Goal: Task Accomplishment & Management: Use online tool/utility

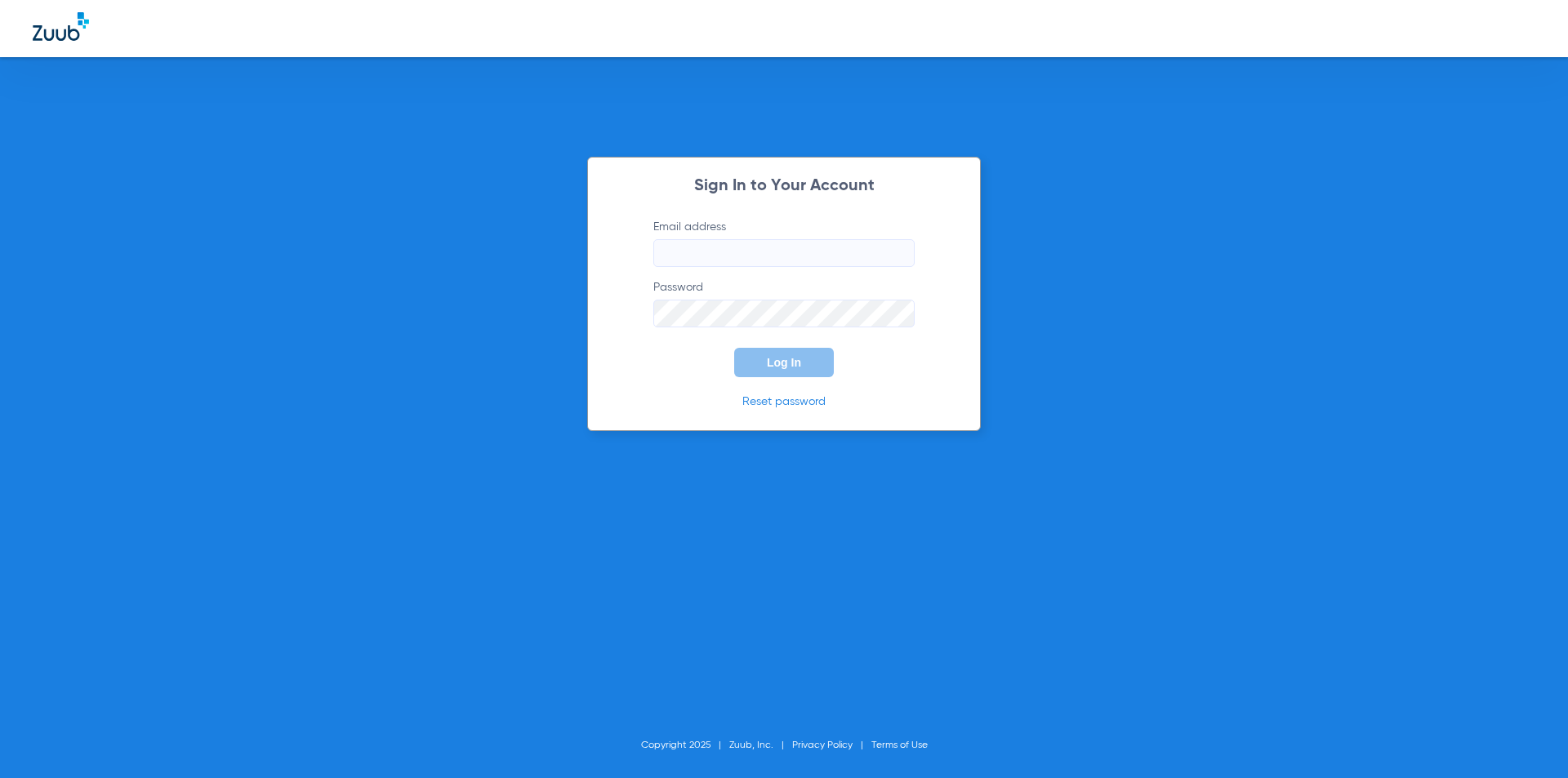
paste input "[EMAIL_ADDRESS][DOMAIN_NAME]"
type input "[EMAIL_ADDRESS][DOMAIN_NAME]"
click at [682, 328] on form "Email address [EMAIL_ADDRESS][DOMAIN_NAME] Password Log In" at bounding box center [784, 298] width 310 height 159
click at [793, 354] on button "Log In" at bounding box center [783, 362] width 100 height 29
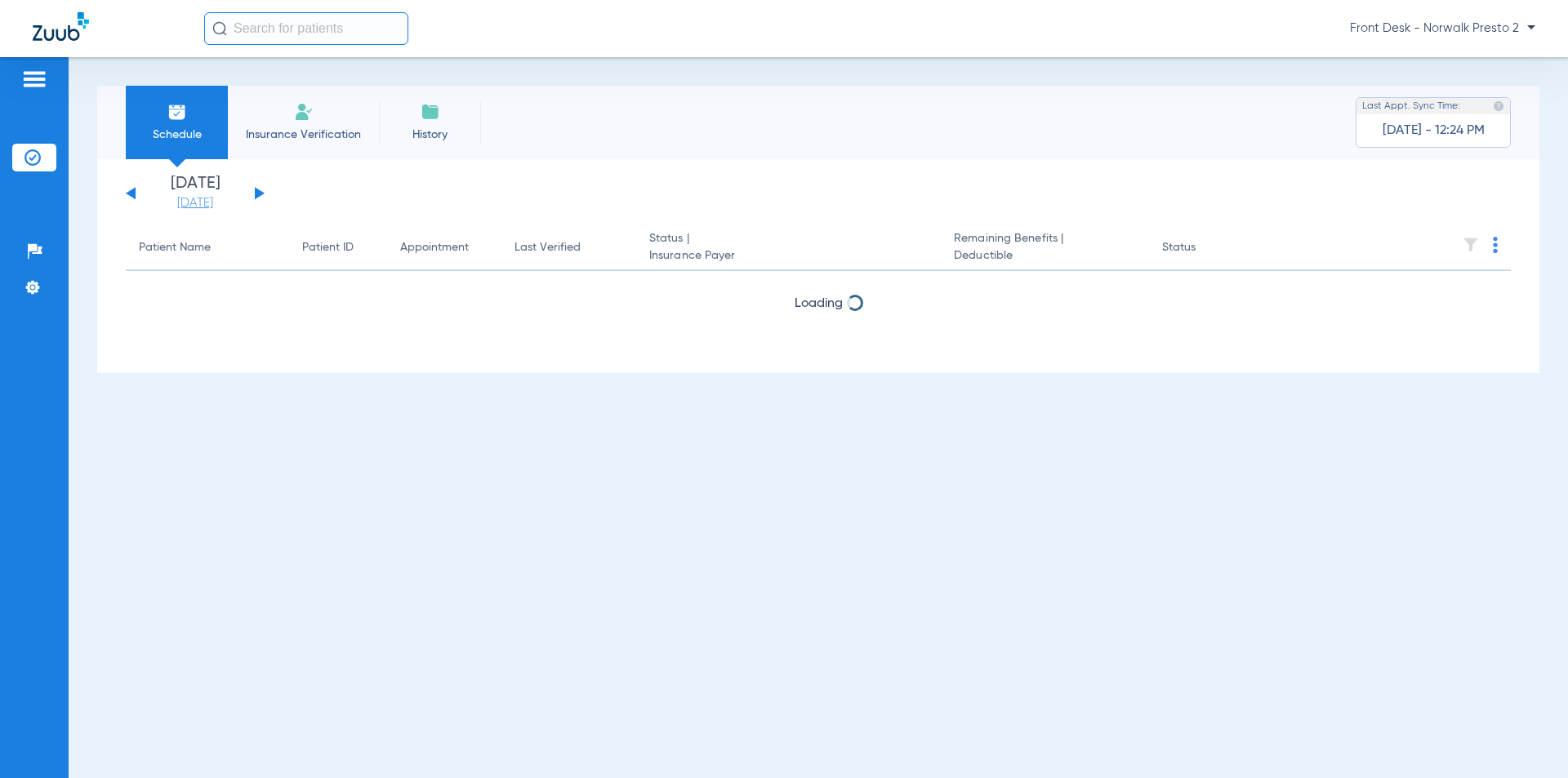
click at [220, 207] on link "[DATE]" at bounding box center [195, 204] width 98 height 17
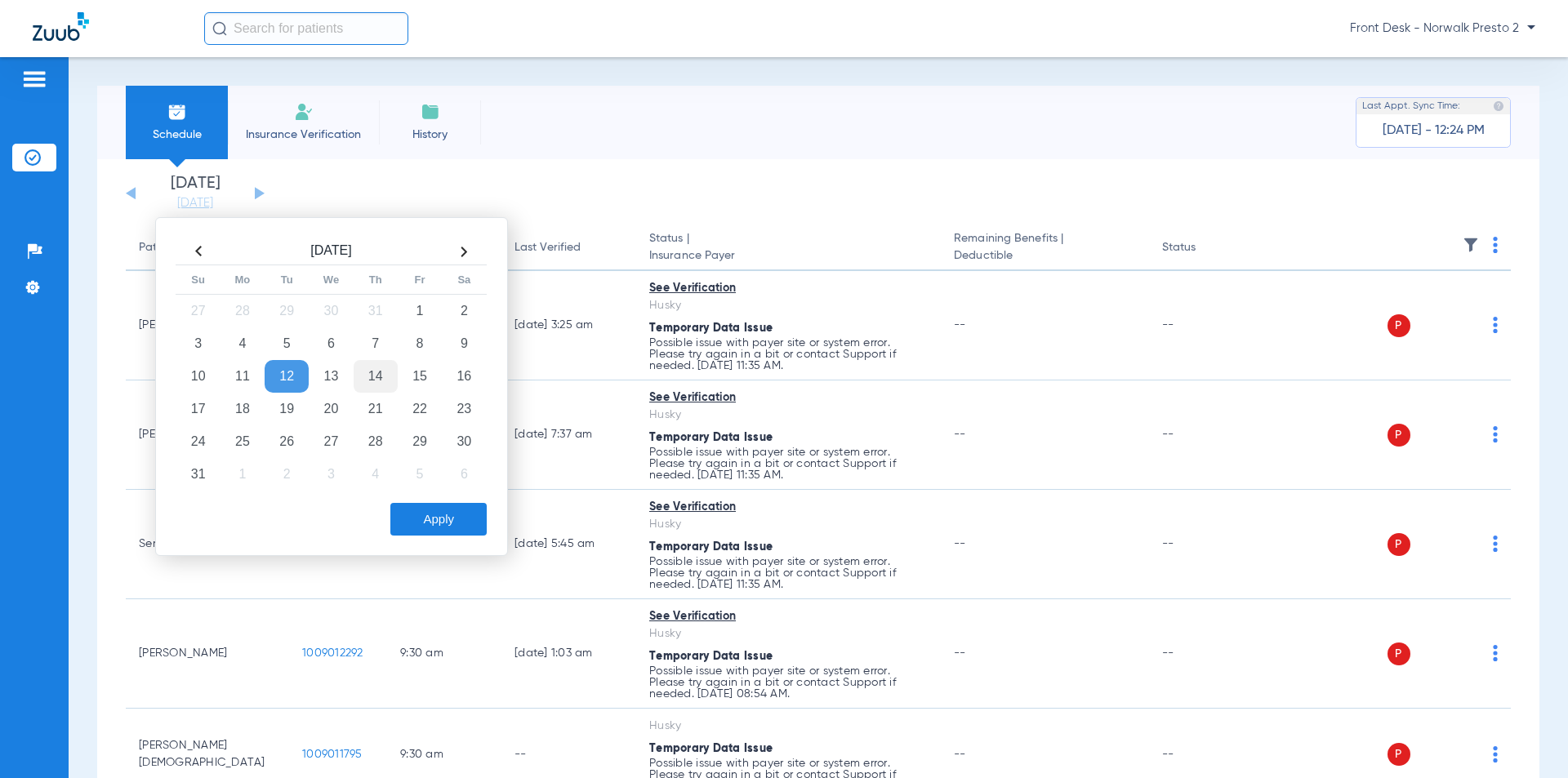
click at [370, 375] on td "14" at bounding box center [375, 376] width 44 height 33
click at [410, 520] on button "Apply" at bounding box center [438, 519] width 96 height 33
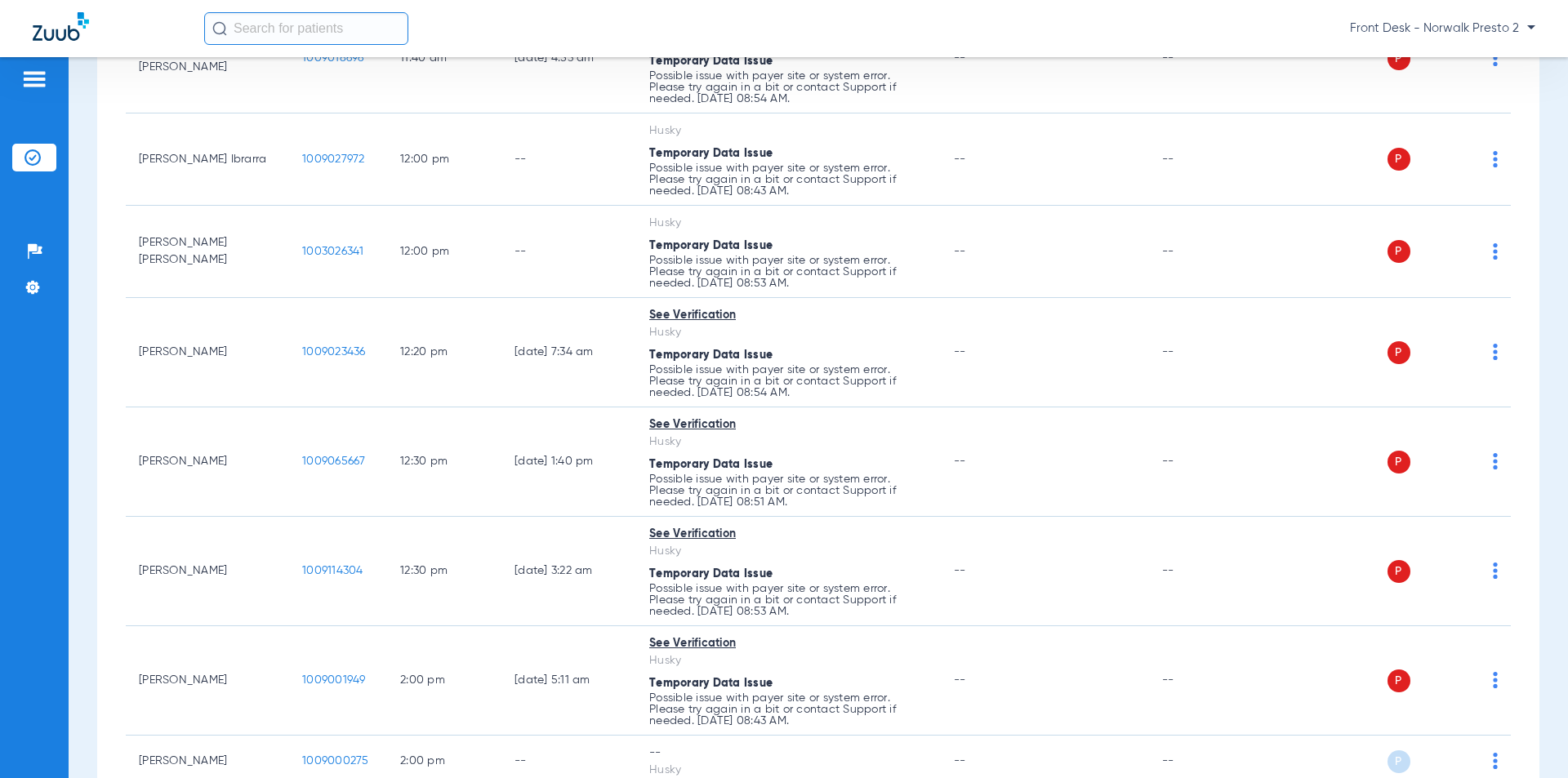
scroll to position [3072, 0]
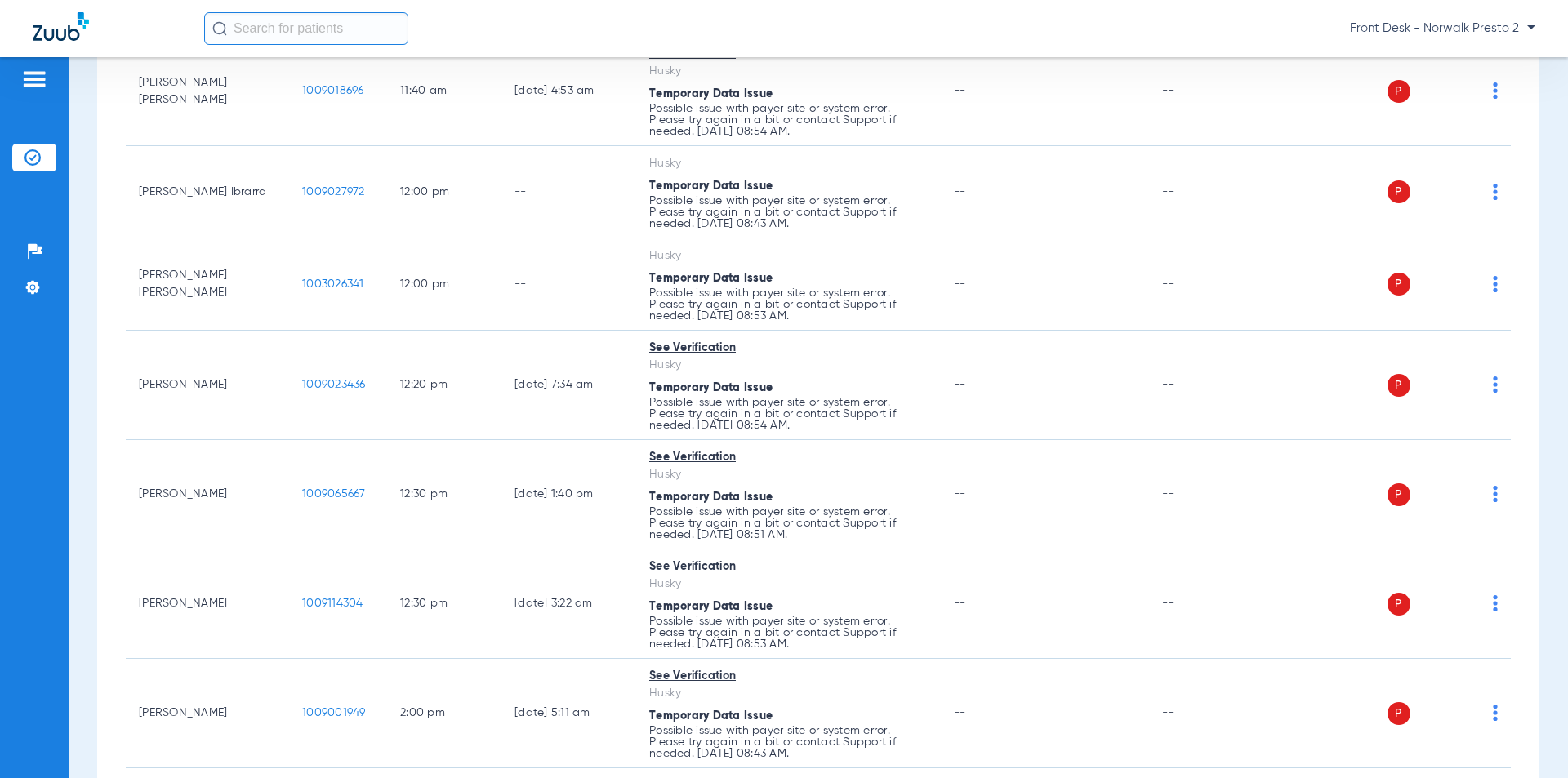
click at [240, 41] on input "text" at bounding box center [307, 28] width 204 height 33
click at [307, 25] on input "text" at bounding box center [307, 28] width 204 height 33
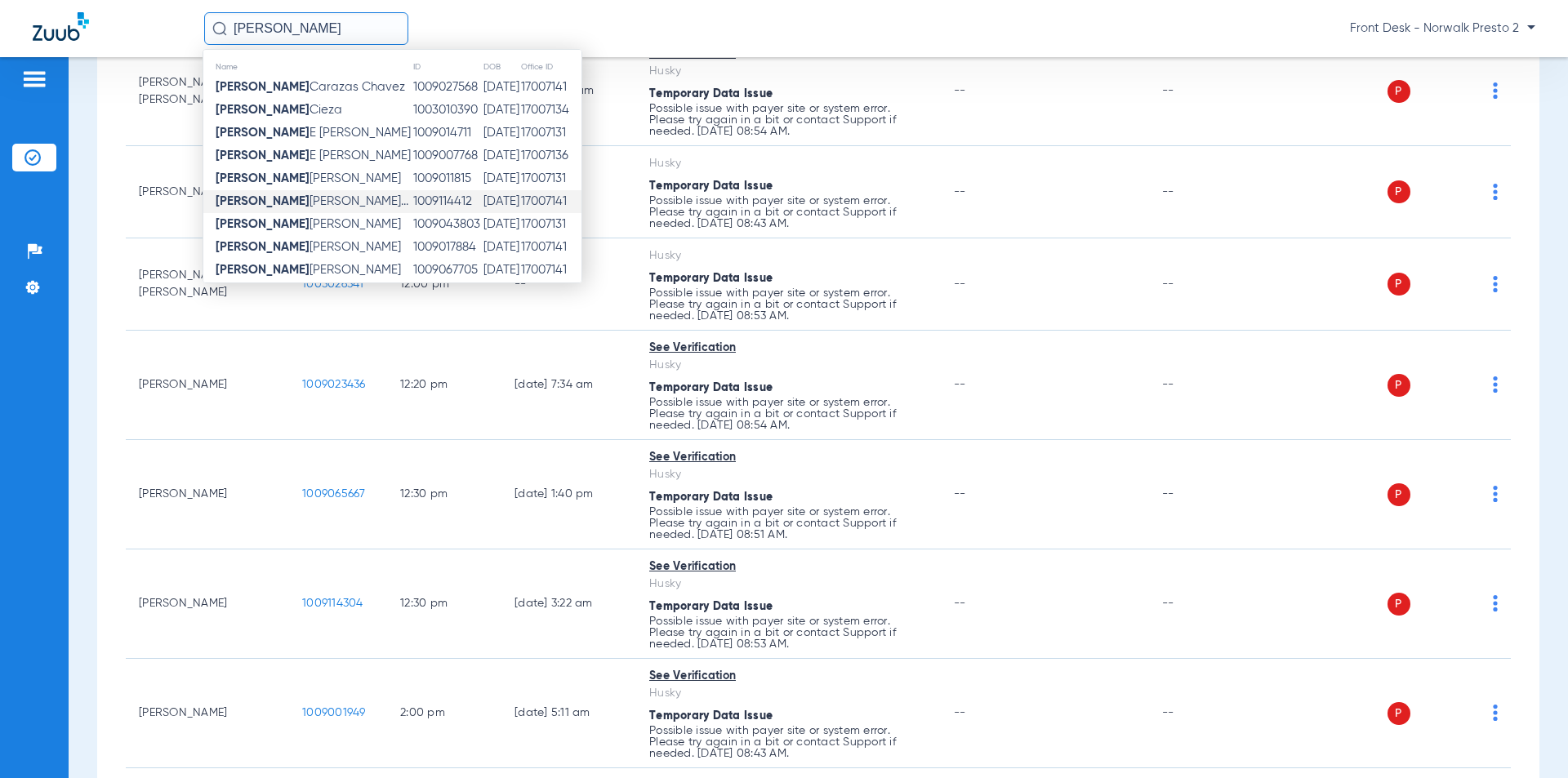
type input "[PERSON_NAME]"
click at [332, 204] on span "[PERSON_NAME]..." at bounding box center [312, 202] width 193 height 12
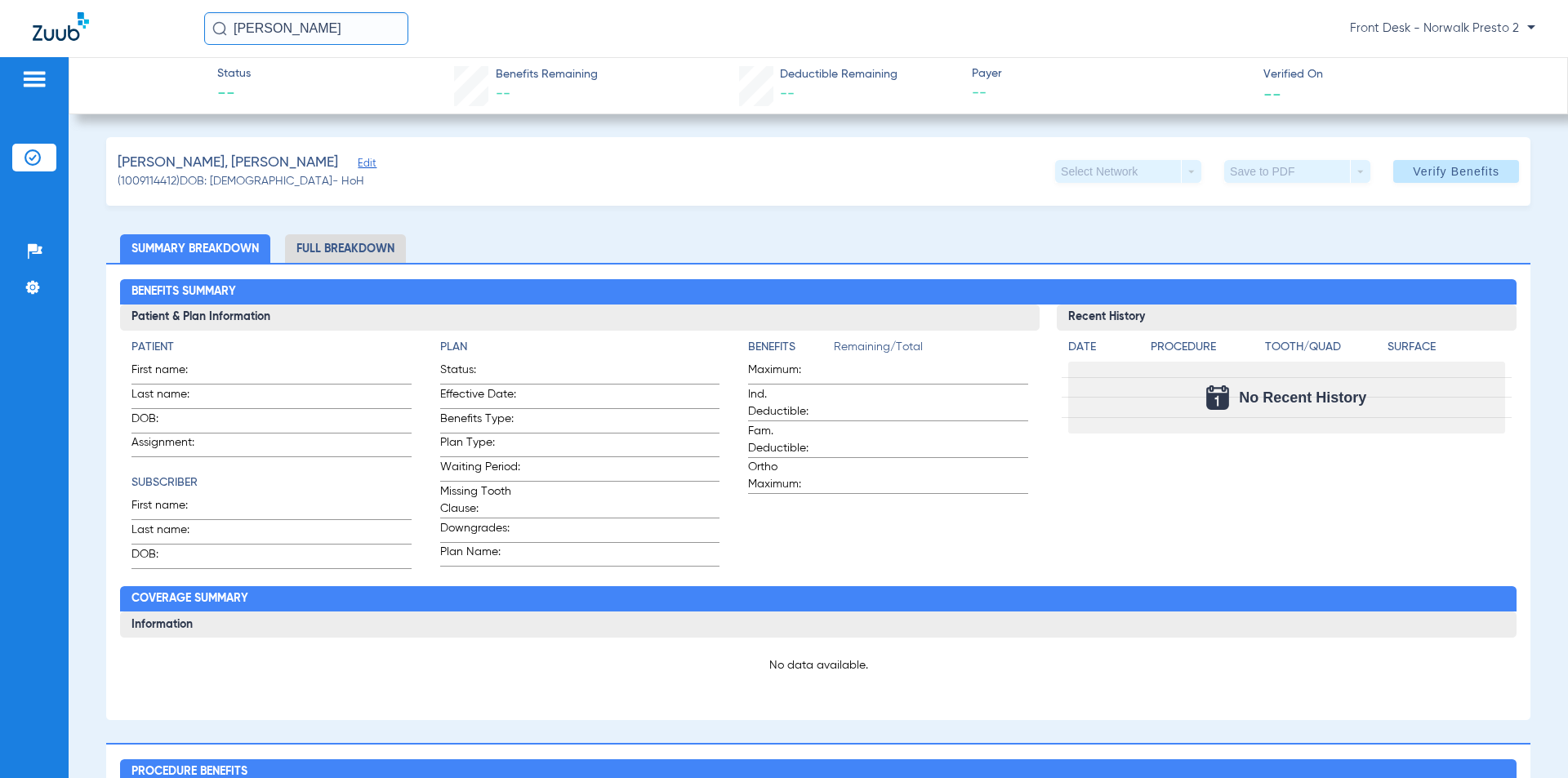
click at [357, 241] on li "Full Breakdown" at bounding box center [345, 248] width 121 height 28
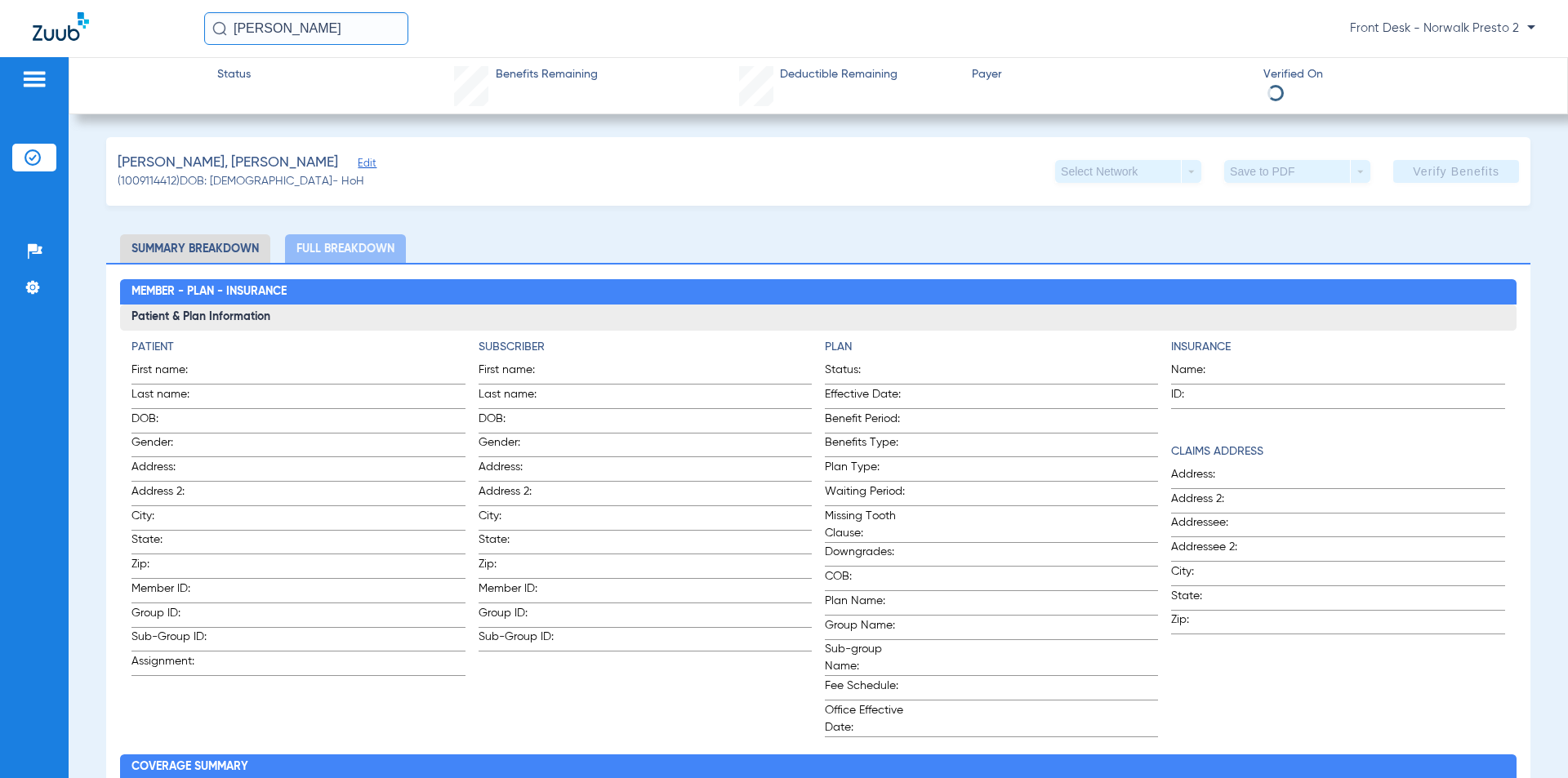
click at [164, 250] on li "Summary Breakdown" at bounding box center [195, 248] width 151 height 28
click at [229, 246] on li "Summary Breakdown" at bounding box center [195, 248] width 151 height 28
click at [499, 235] on ul "Summary Breakdown Full Breakdown" at bounding box center [818, 248] width 1424 height 28
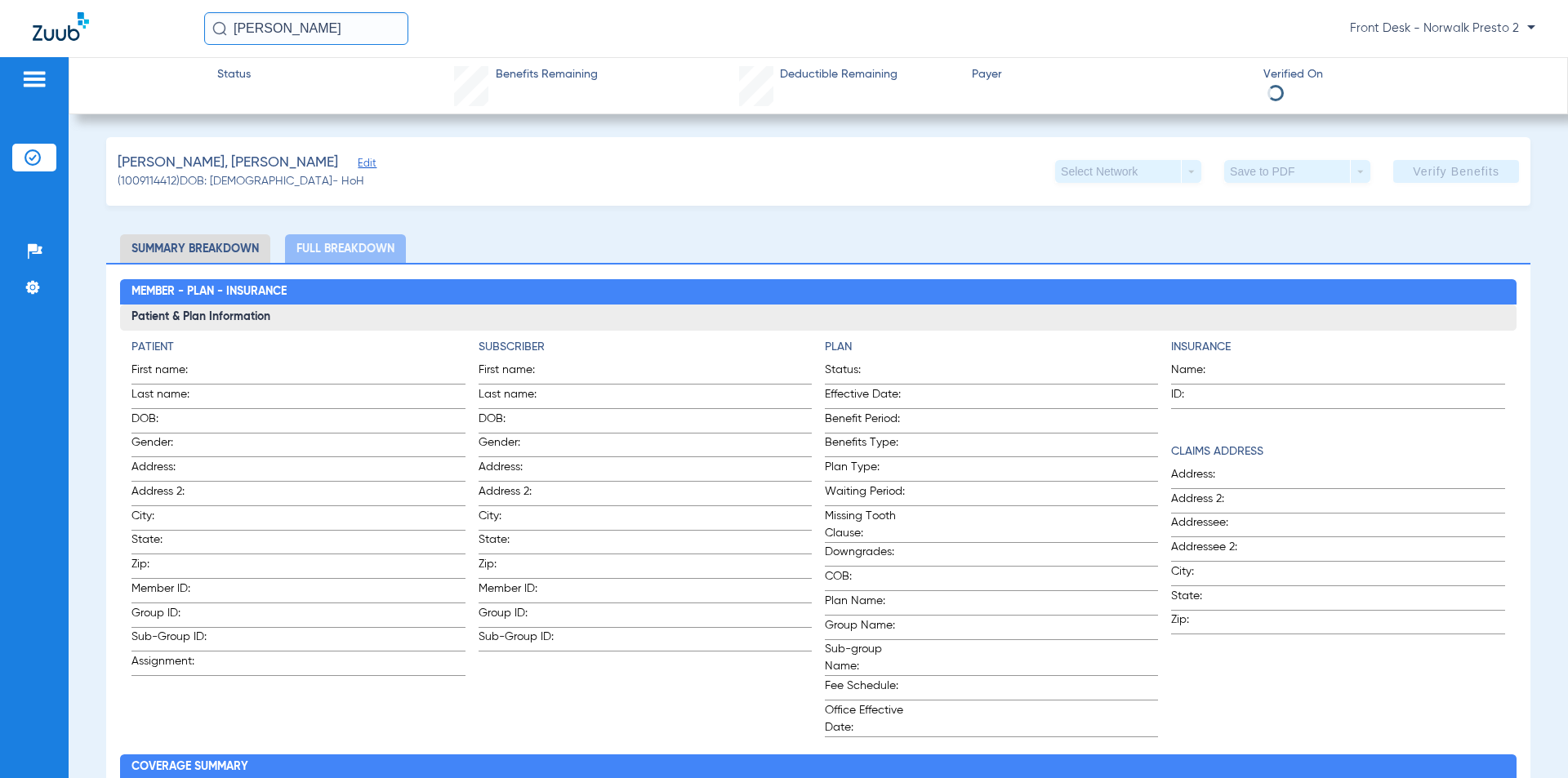
click at [331, 253] on li "Full Breakdown" at bounding box center [345, 248] width 121 height 28
click at [224, 245] on li "Summary Breakdown" at bounding box center [195, 248] width 151 height 28
click at [1265, 88] on span at bounding box center [1276, 93] width 23 height 23
click at [345, 240] on li "Full Breakdown" at bounding box center [345, 248] width 121 height 28
click at [223, 249] on li "Summary Breakdown" at bounding box center [195, 248] width 151 height 28
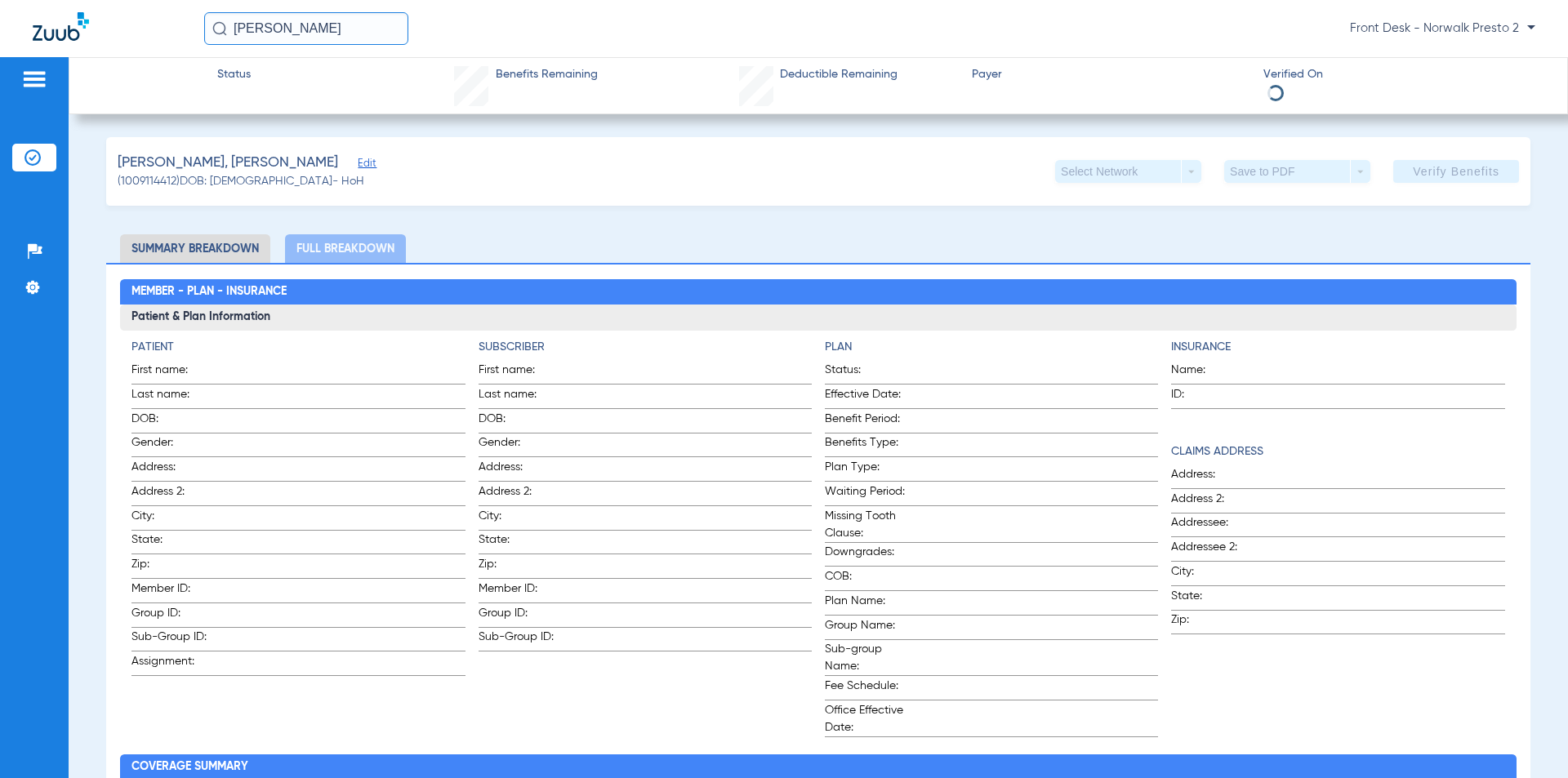
click at [291, 30] on input "[PERSON_NAME]" at bounding box center [307, 28] width 204 height 33
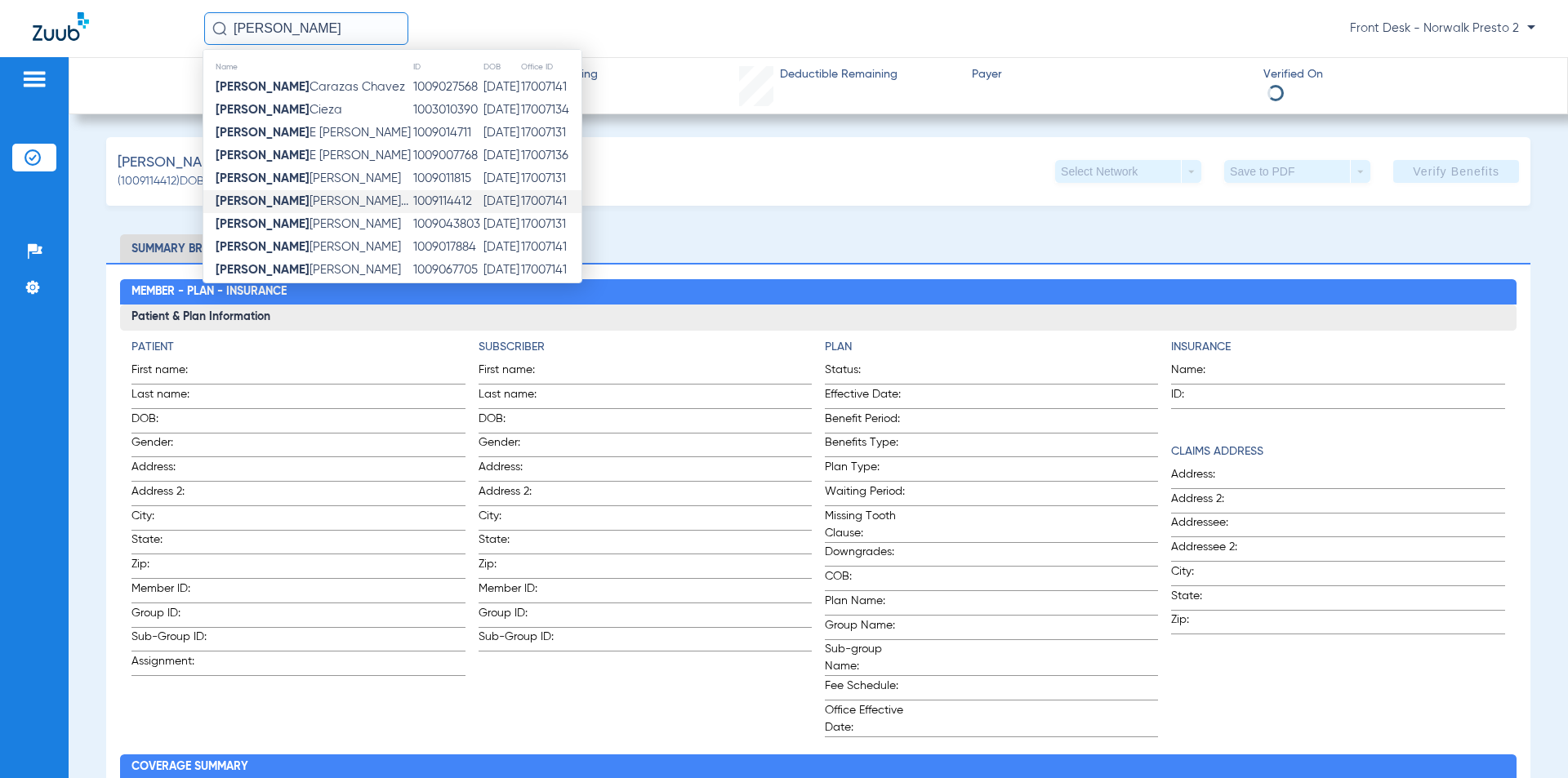
click at [293, 196] on span "[PERSON_NAME]..." at bounding box center [312, 202] width 193 height 12
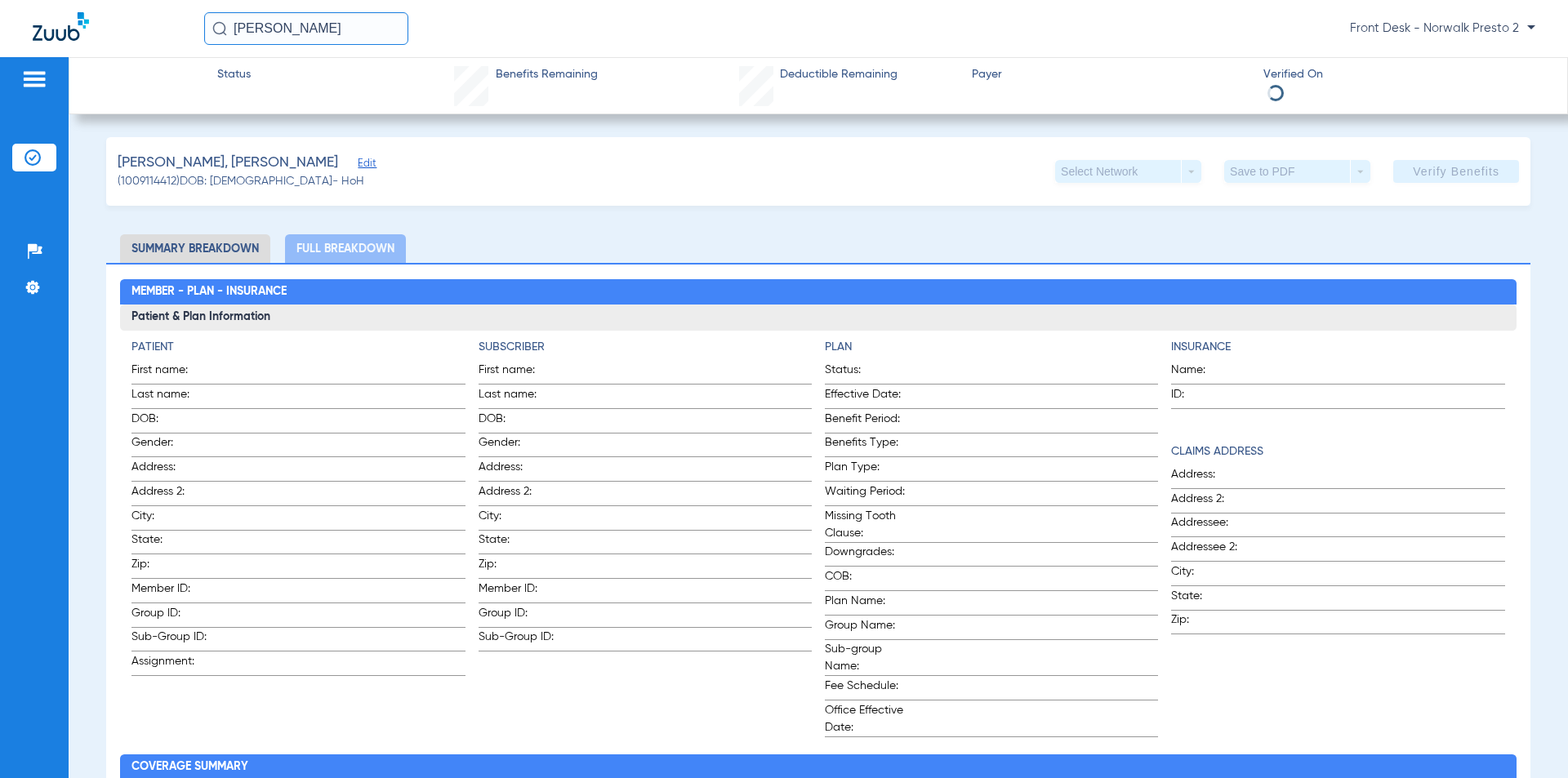
click at [33, 70] on img at bounding box center [34, 79] width 26 height 19
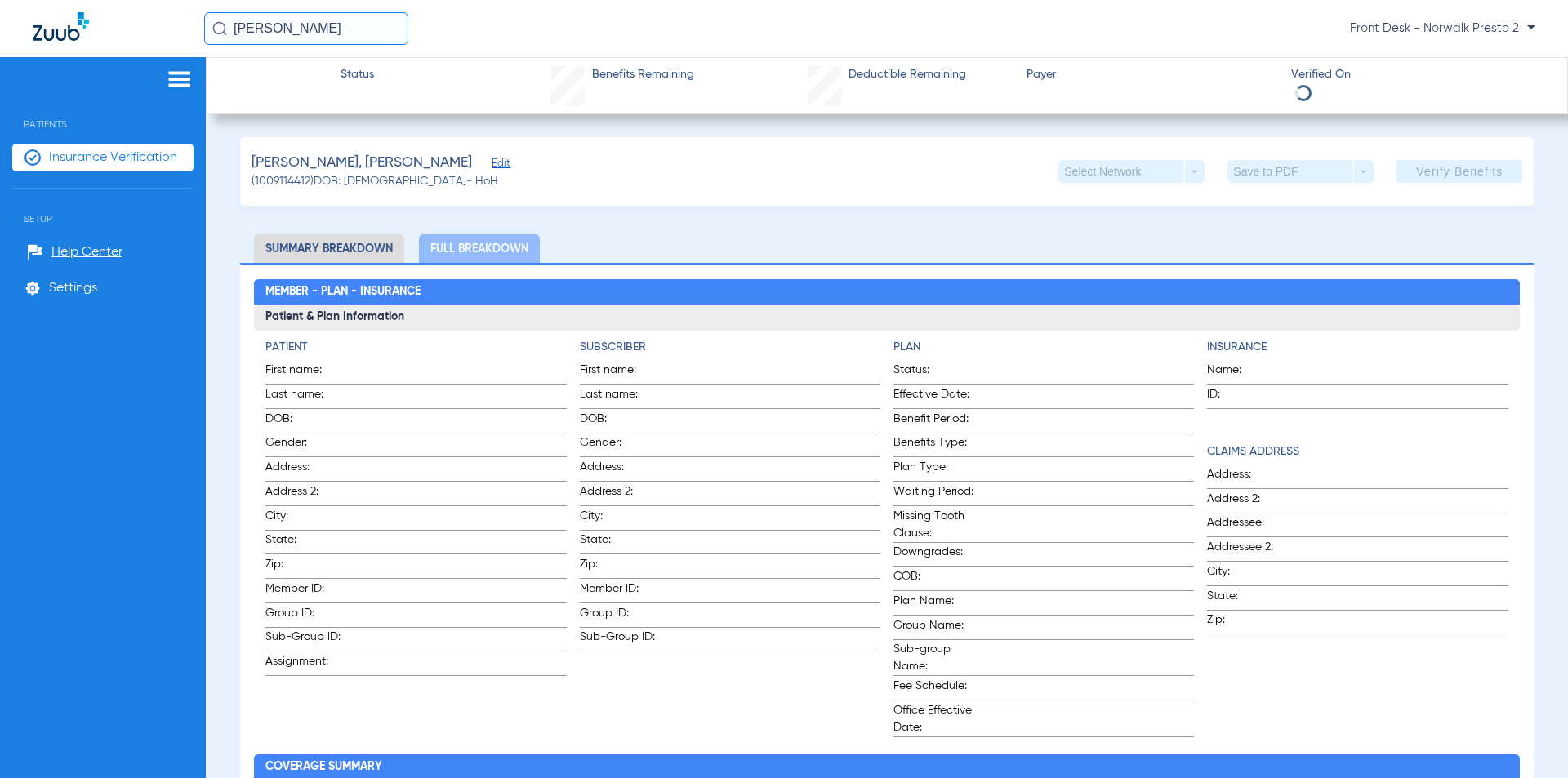
click at [72, 157] on span "Insurance Verification" at bounding box center [114, 158] width 129 height 17
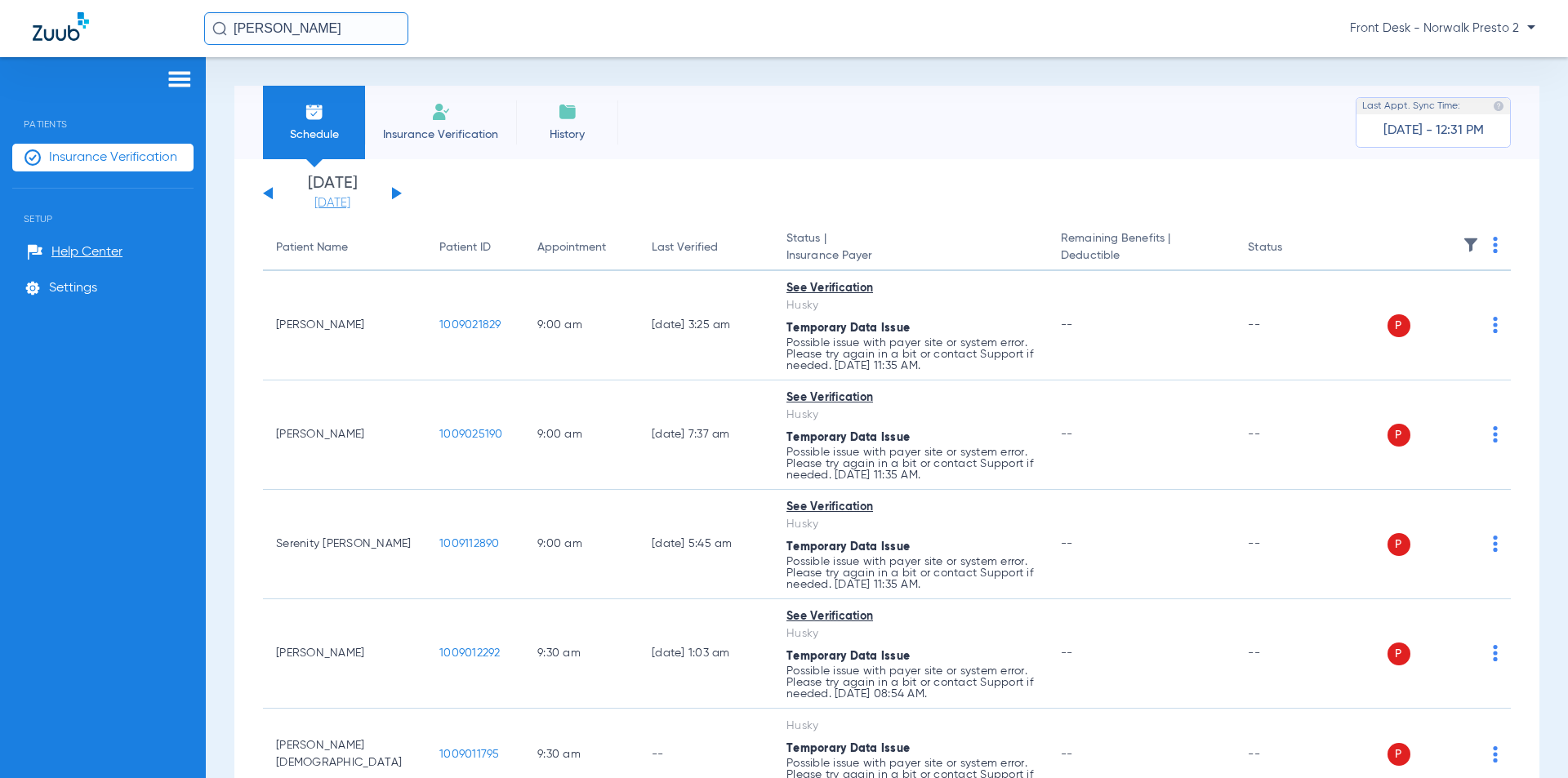
click at [314, 208] on link "[DATE]" at bounding box center [332, 204] width 98 height 17
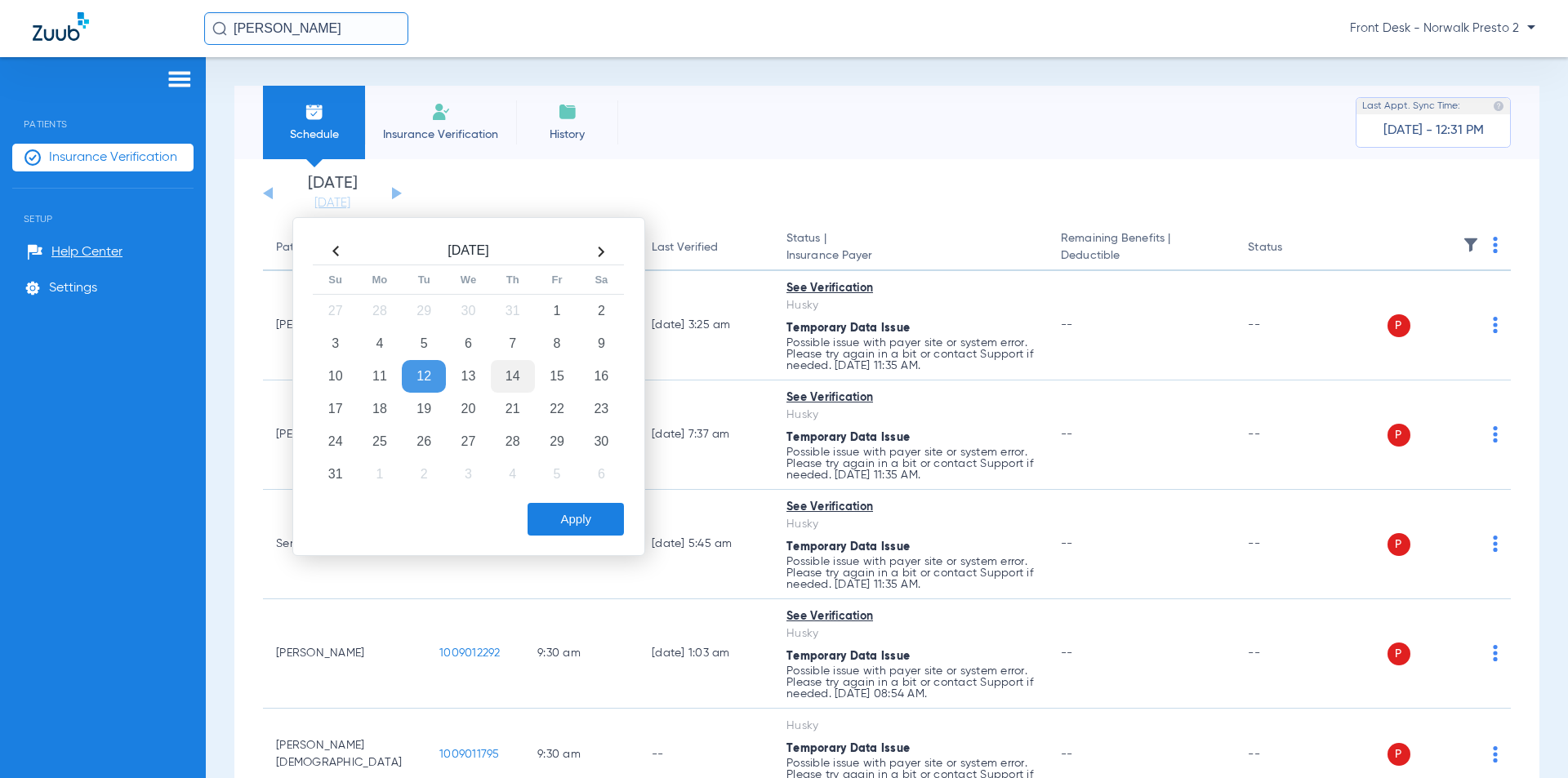
click at [507, 376] on td "14" at bounding box center [513, 376] width 44 height 33
click at [582, 521] on button "Apply" at bounding box center [575, 519] width 96 height 33
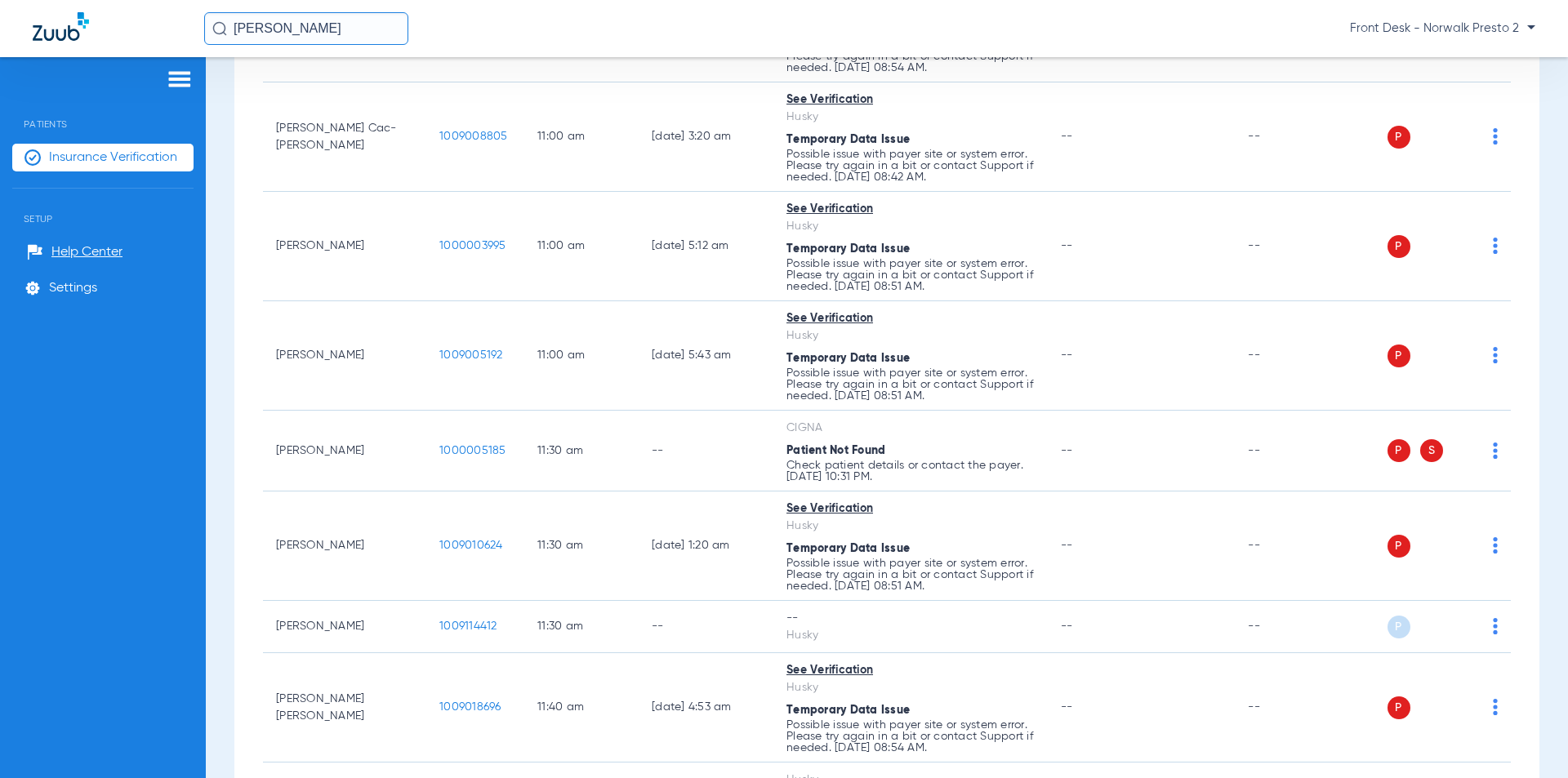
scroll to position [2450, 0]
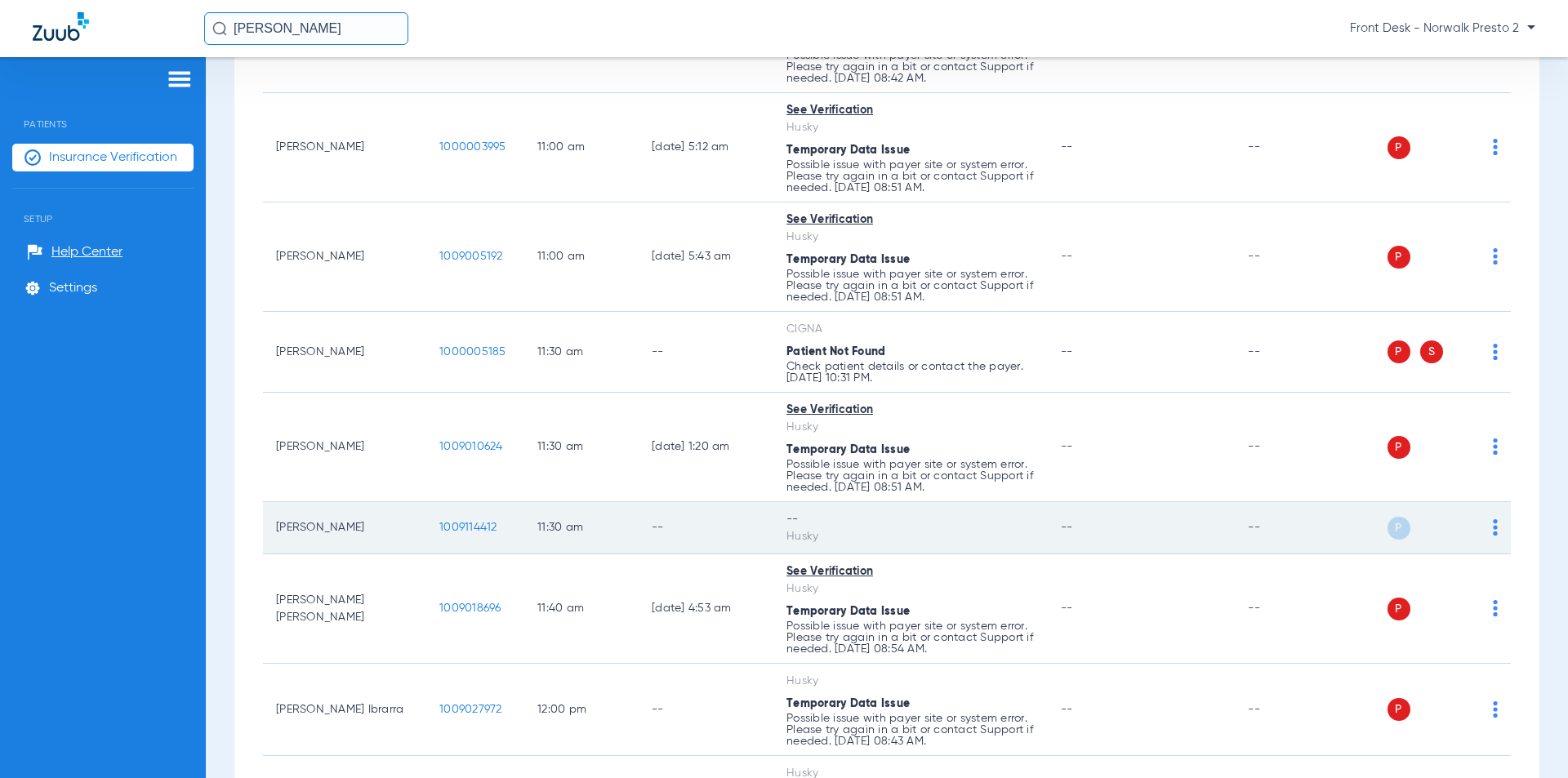
click at [1493, 530] on img at bounding box center [1496, 528] width 5 height 17
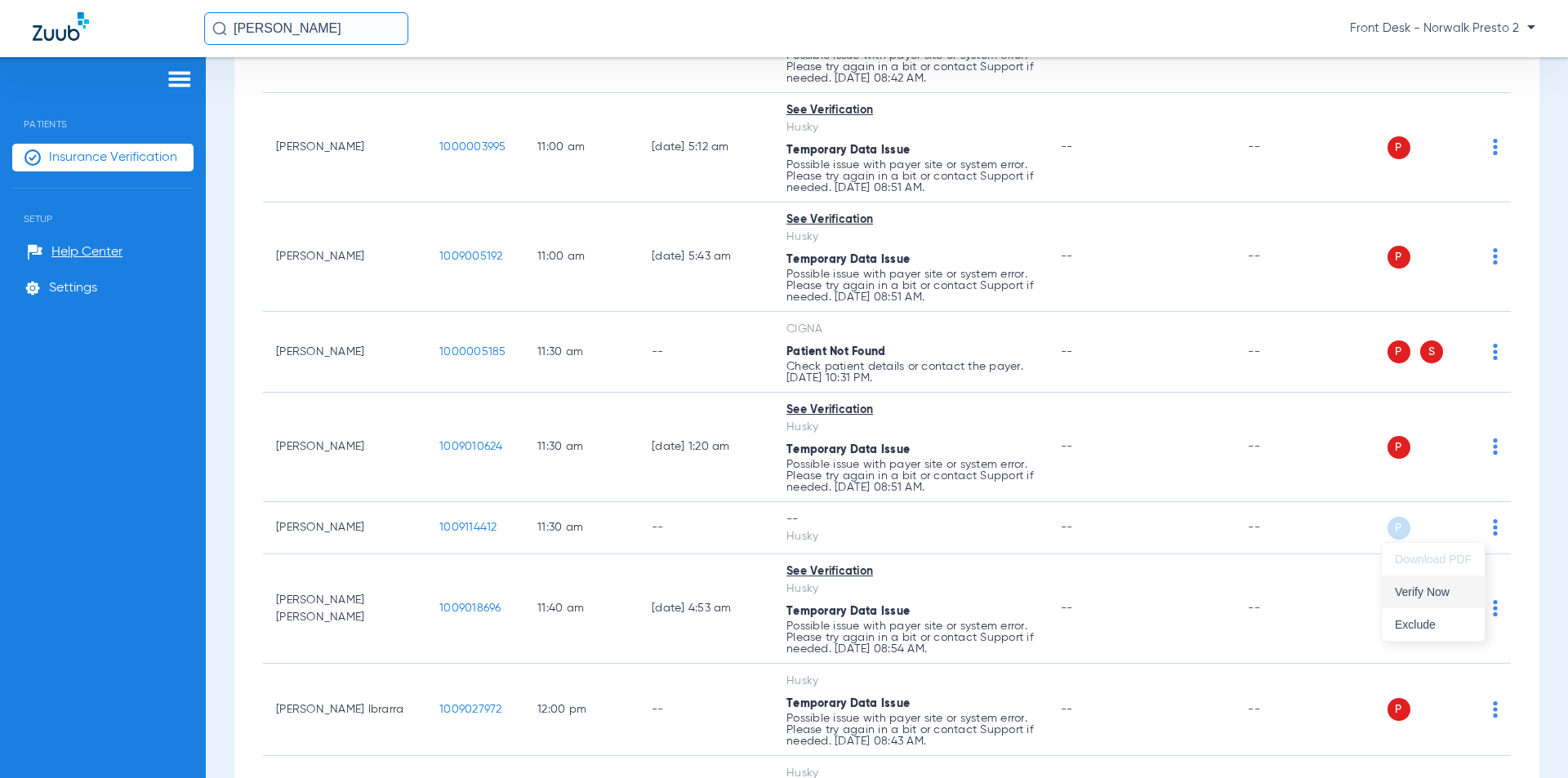
click at [1438, 599] on button "Verify Now" at bounding box center [1433, 592] width 103 height 33
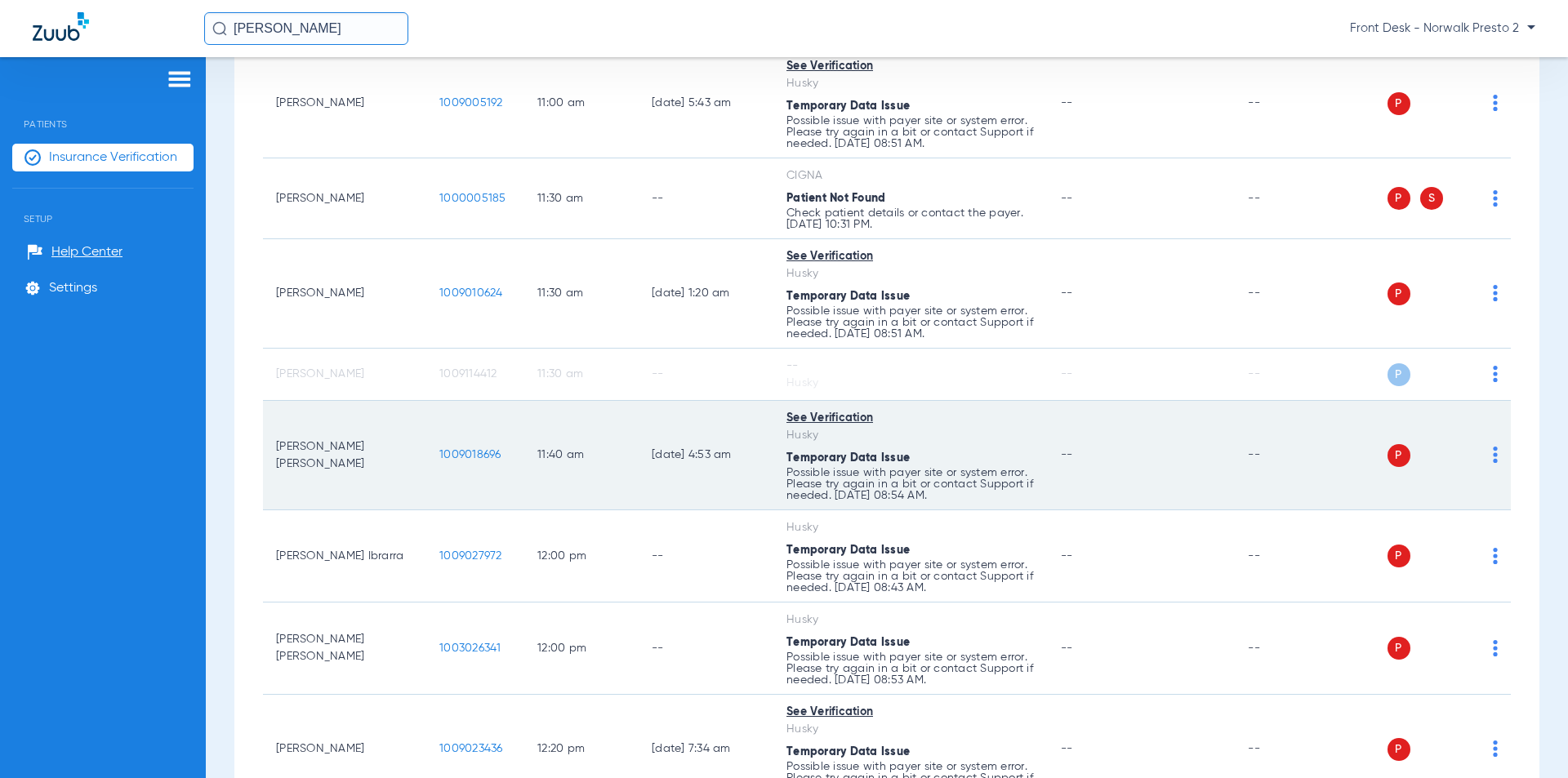
scroll to position [2614, 0]
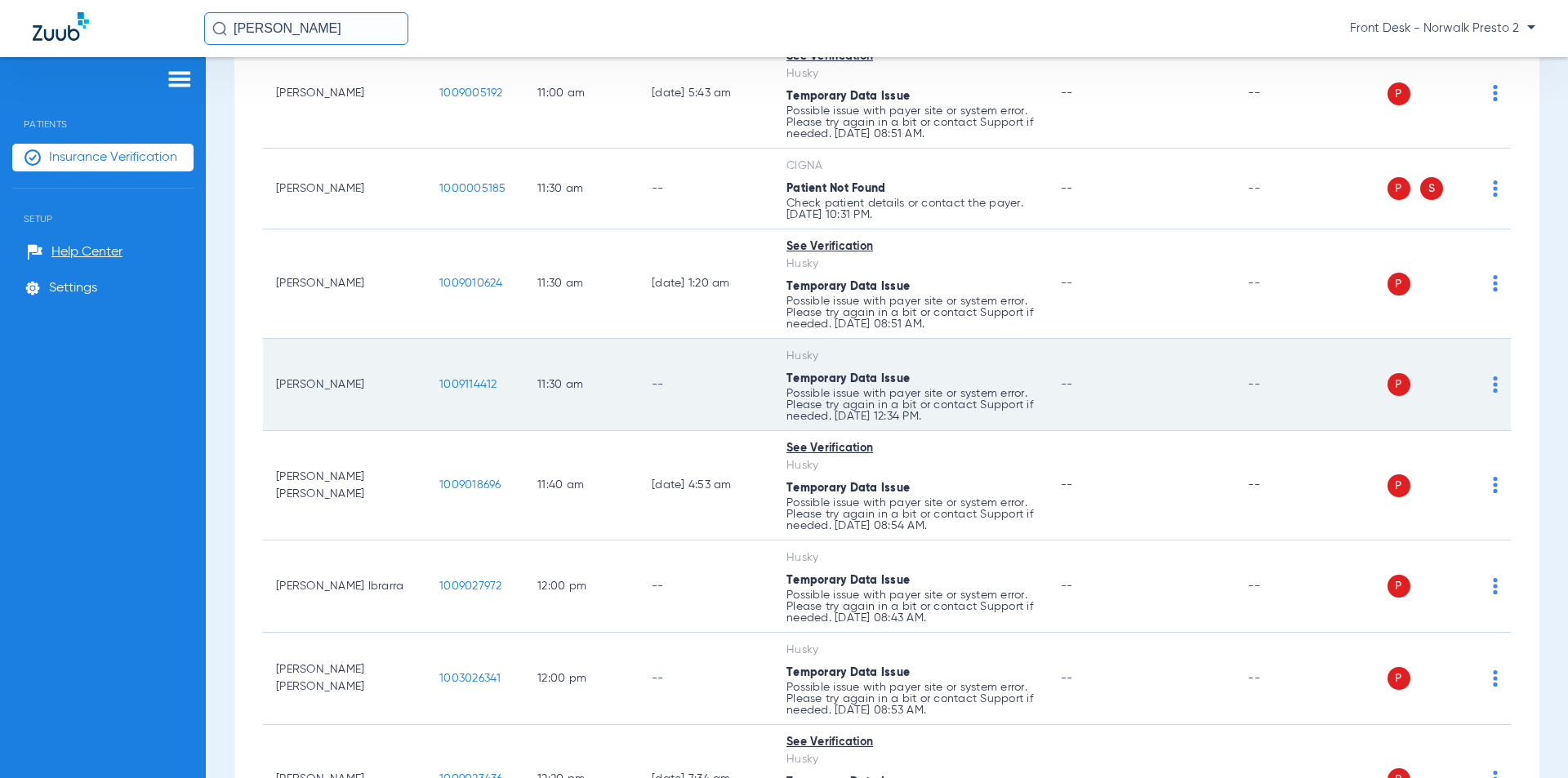
click at [1493, 384] on img at bounding box center [1496, 384] width 5 height 17
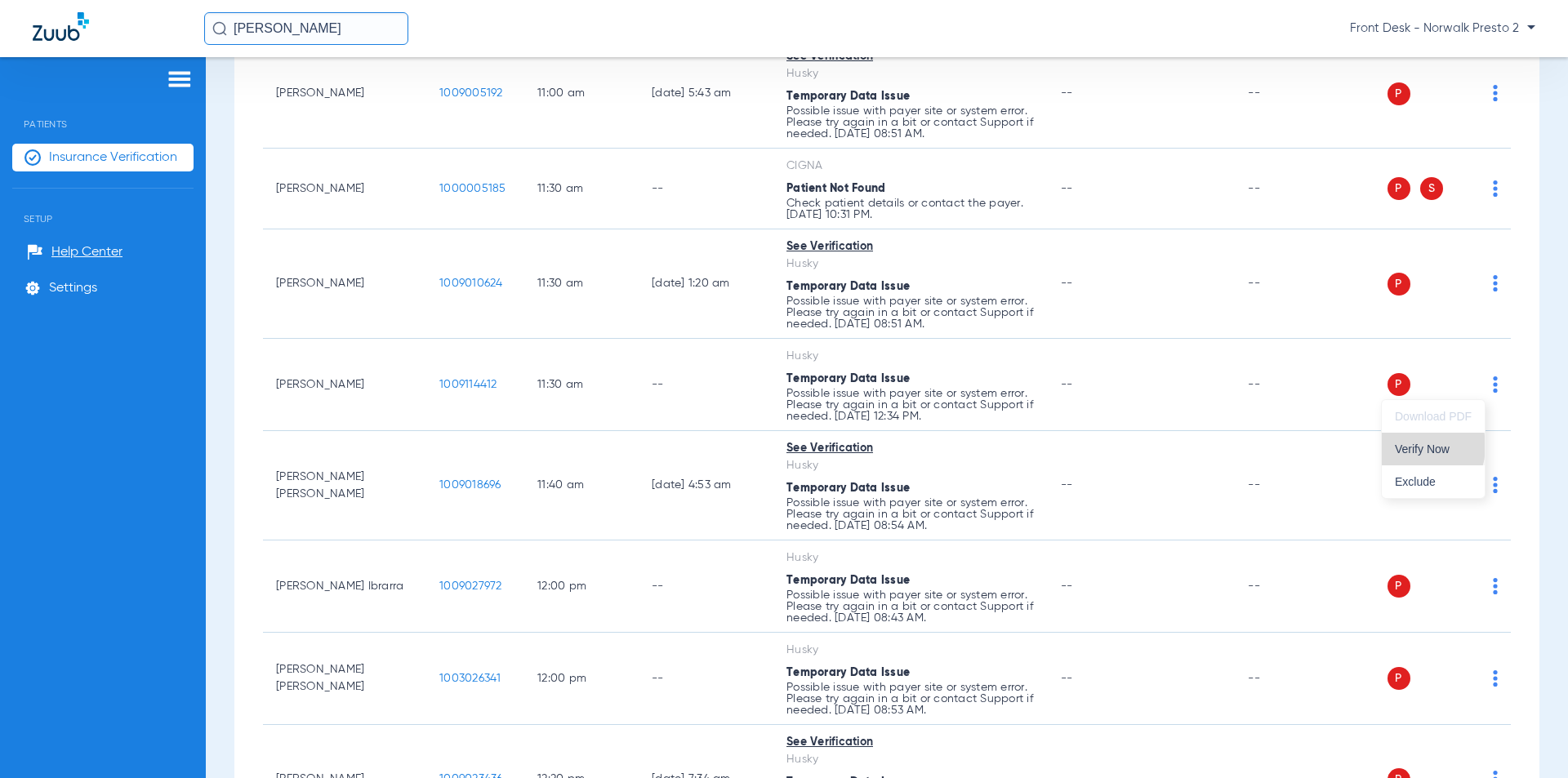
click at [1416, 446] on span "Verify Now" at bounding box center [1432, 448] width 77 height 11
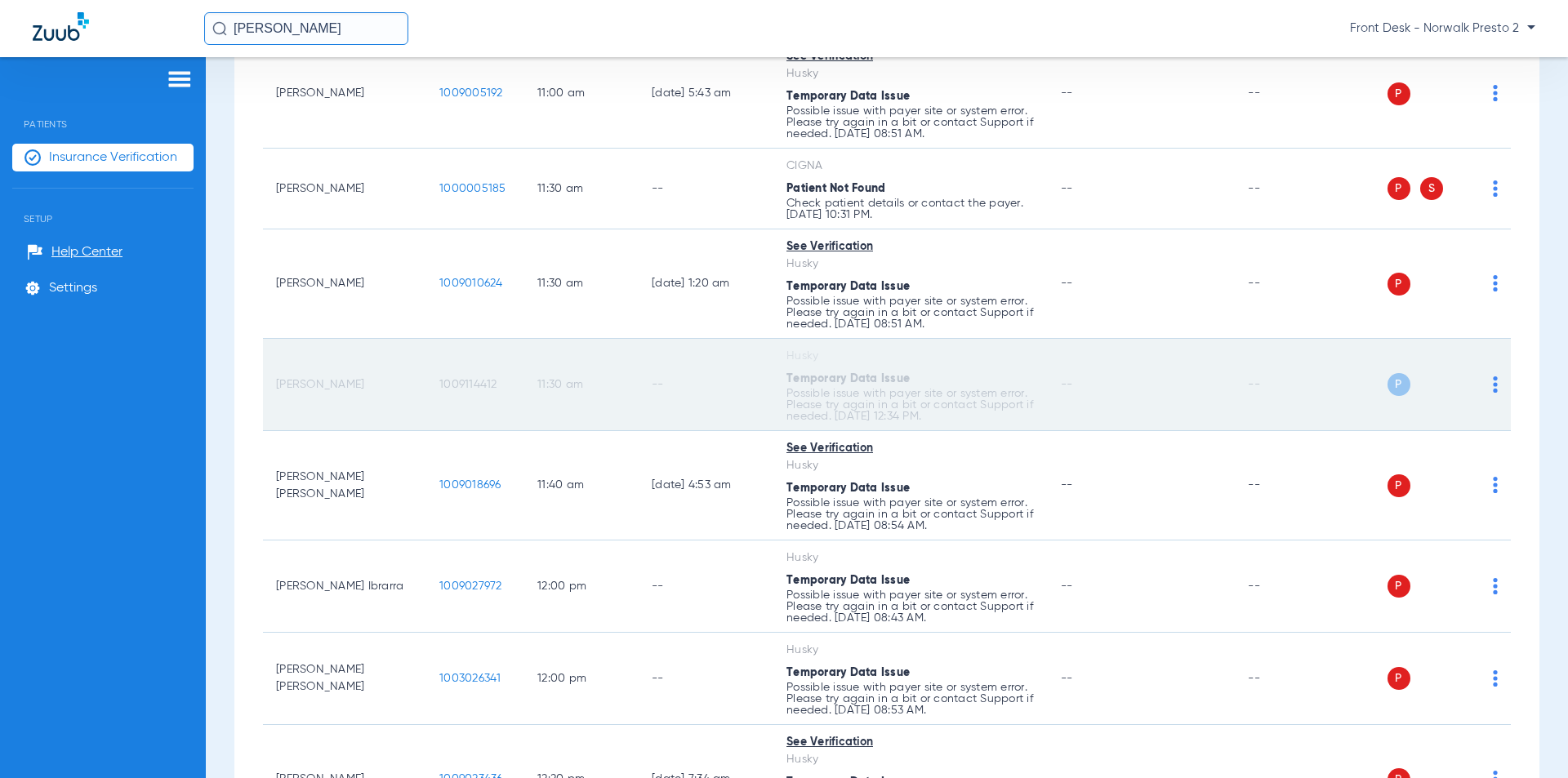
click at [1493, 386] on img at bounding box center [1496, 384] width 5 height 17
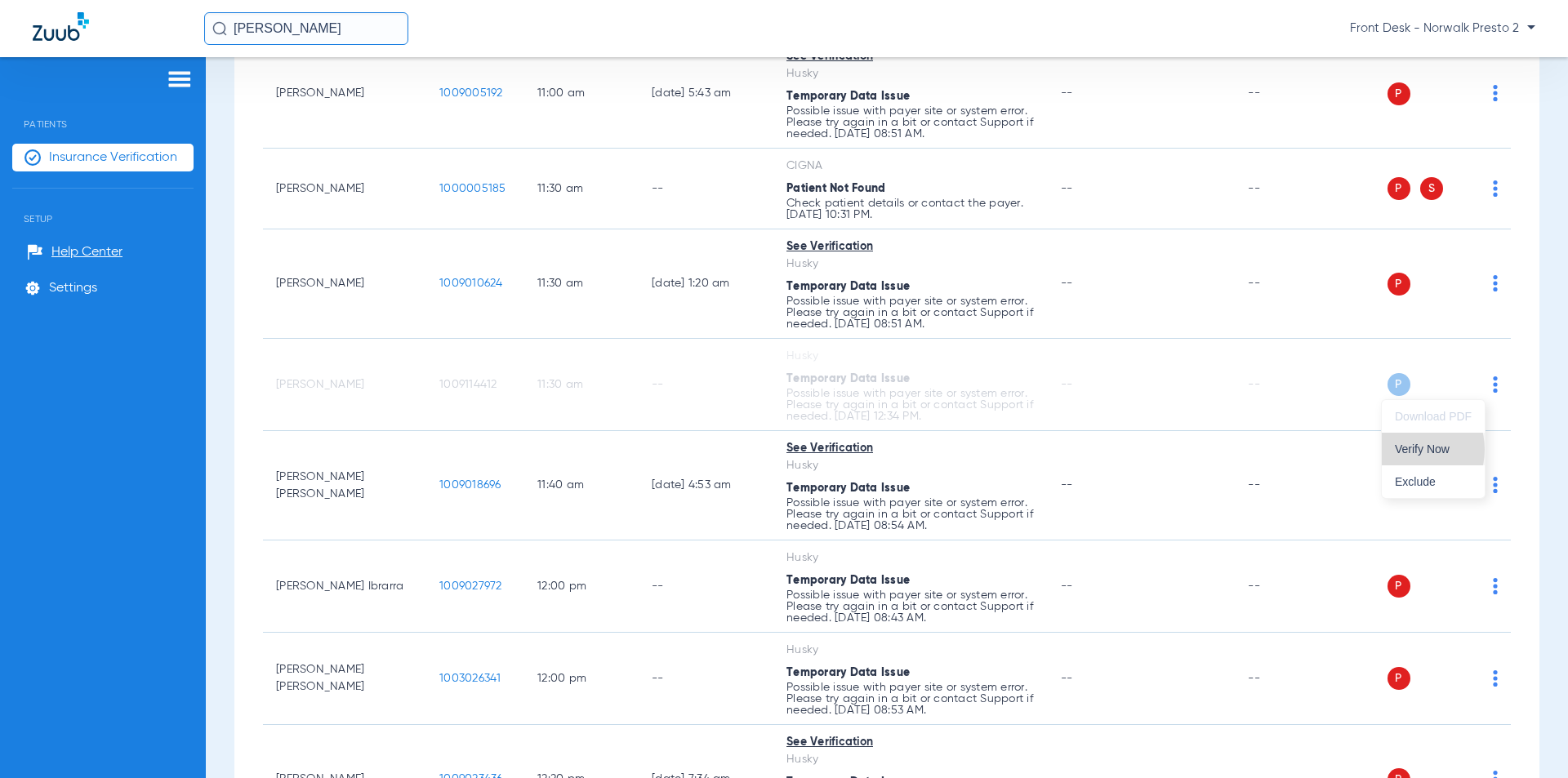
click at [1411, 449] on span "Verify Now" at bounding box center [1432, 448] width 77 height 11
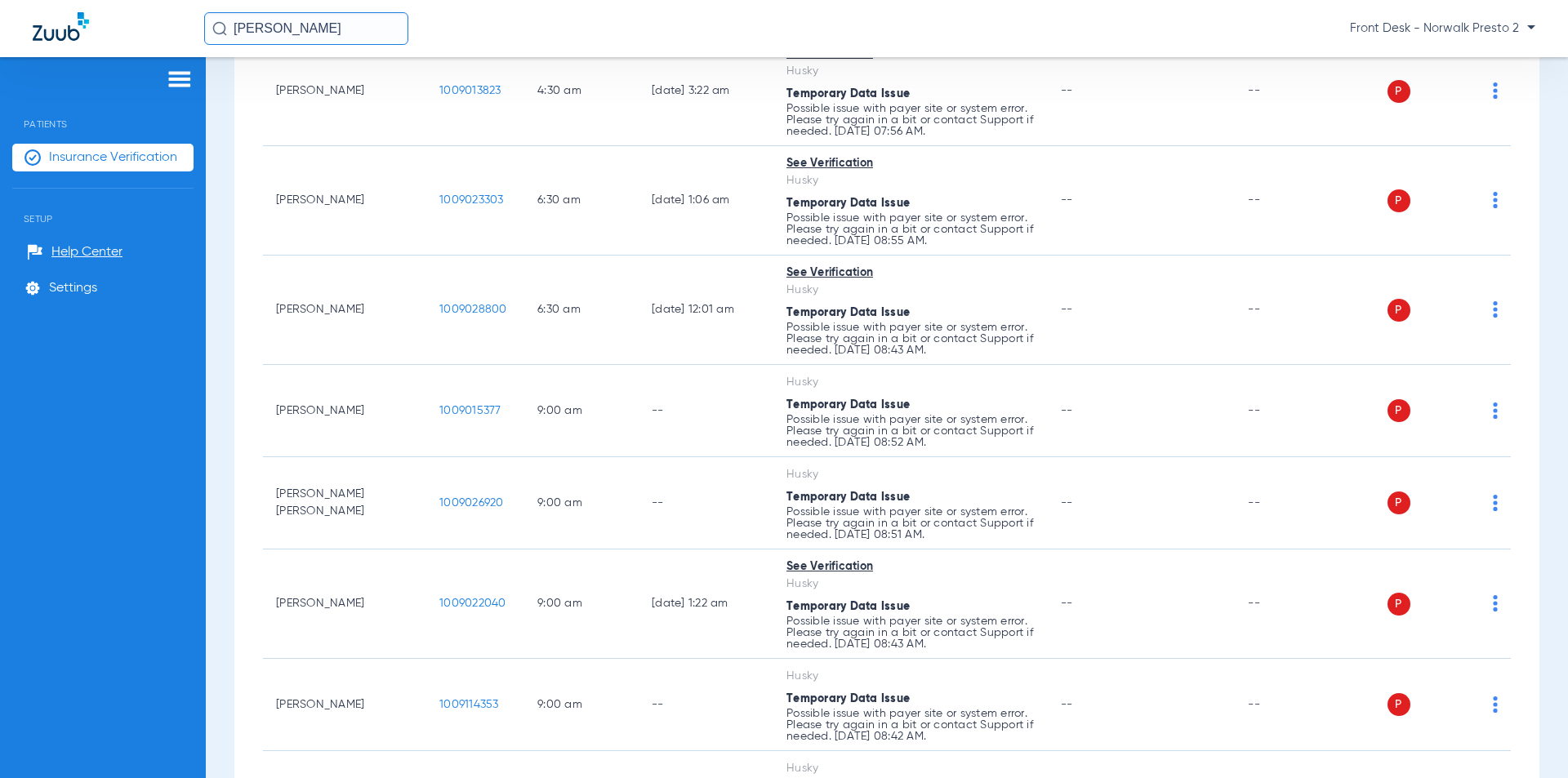
scroll to position [0, 0]
